Goal: Complete application form

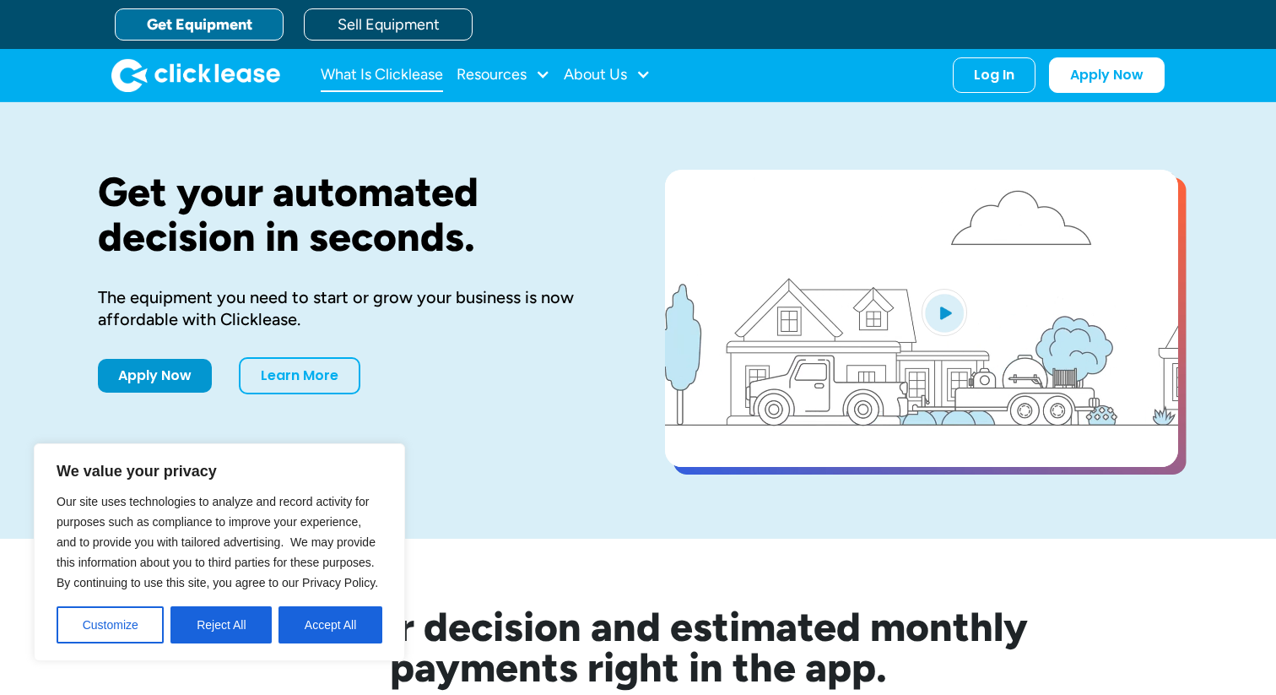
click at [398, 67] on link "What Is Clicklease" at bounding box center [382, 75] width 122 height 34
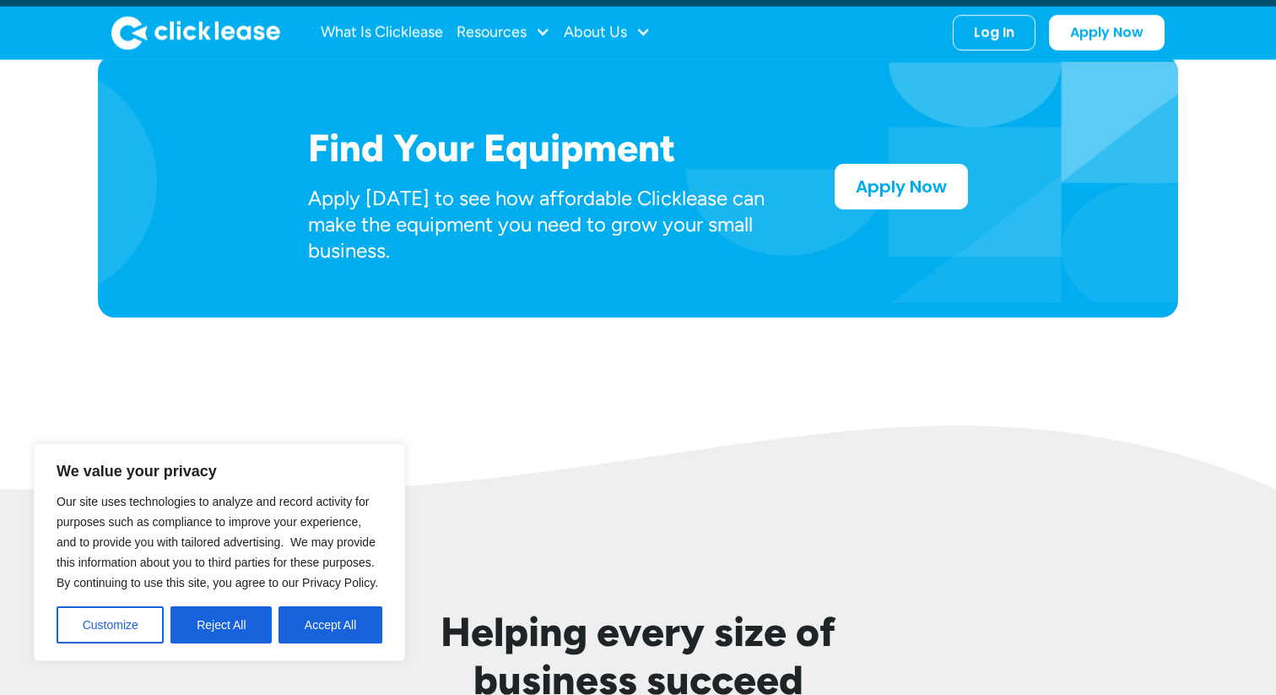
scroll to position [914, 0]
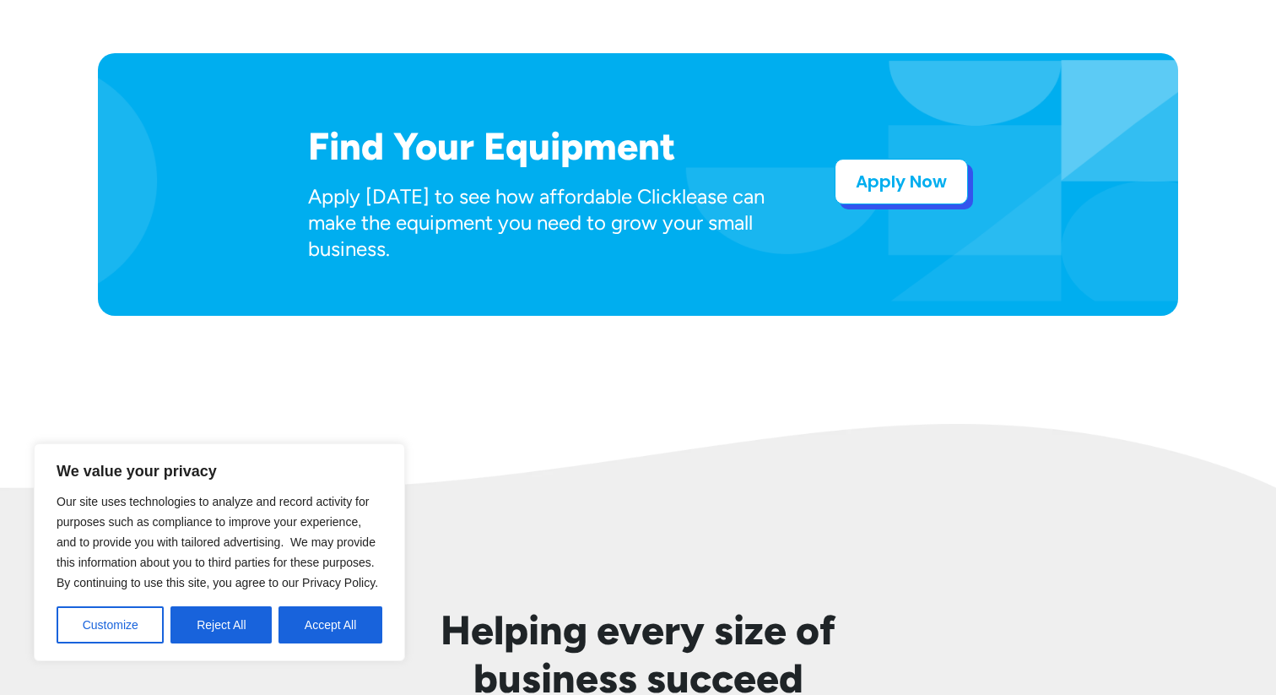
click at [872, 184] on link "Apply Now" at bounding box center [901, 182] width 133 height 46
